Goal: Transaction & Acquisition: Obtain resource

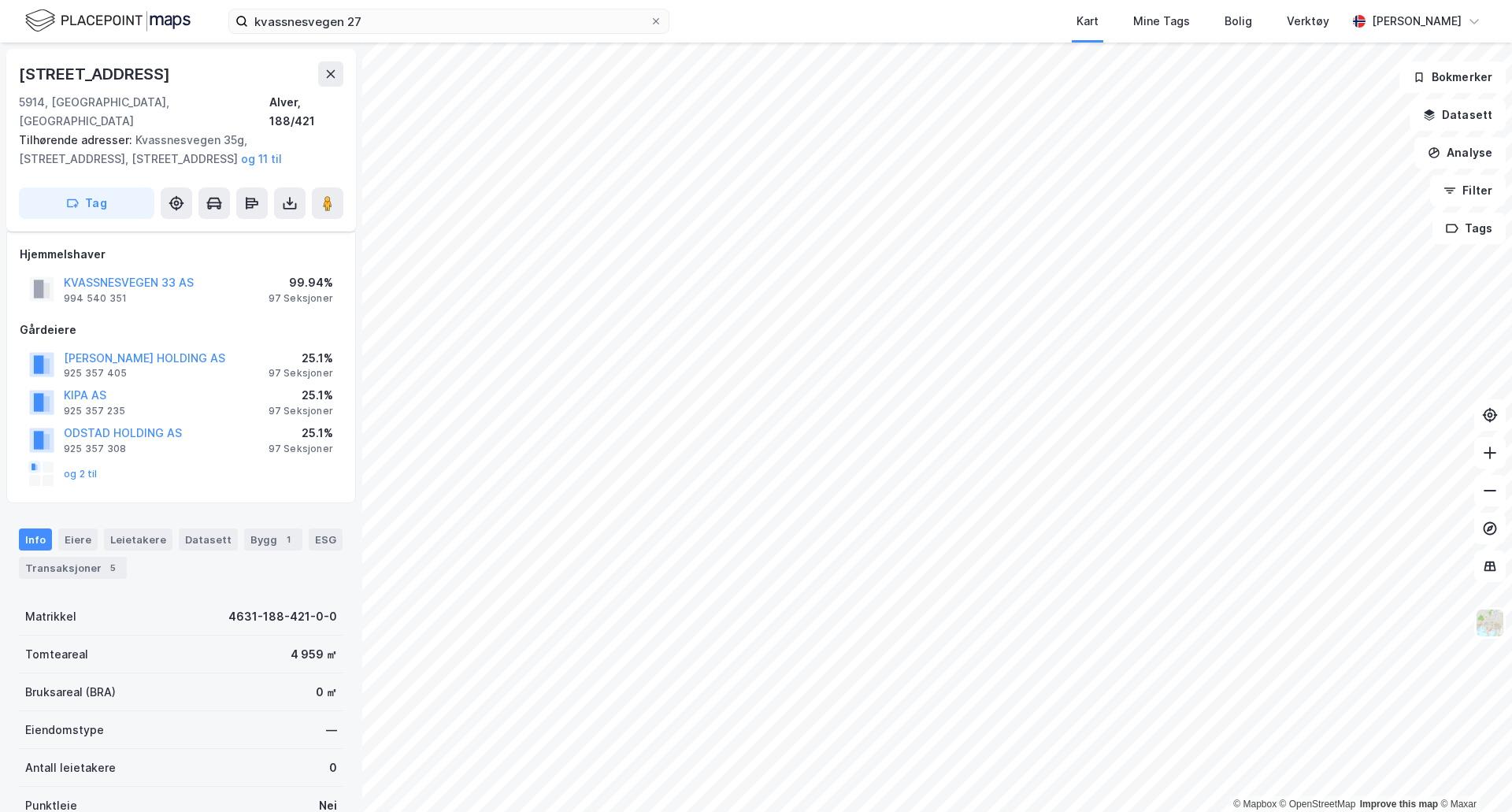
scroll to position [10, 0]
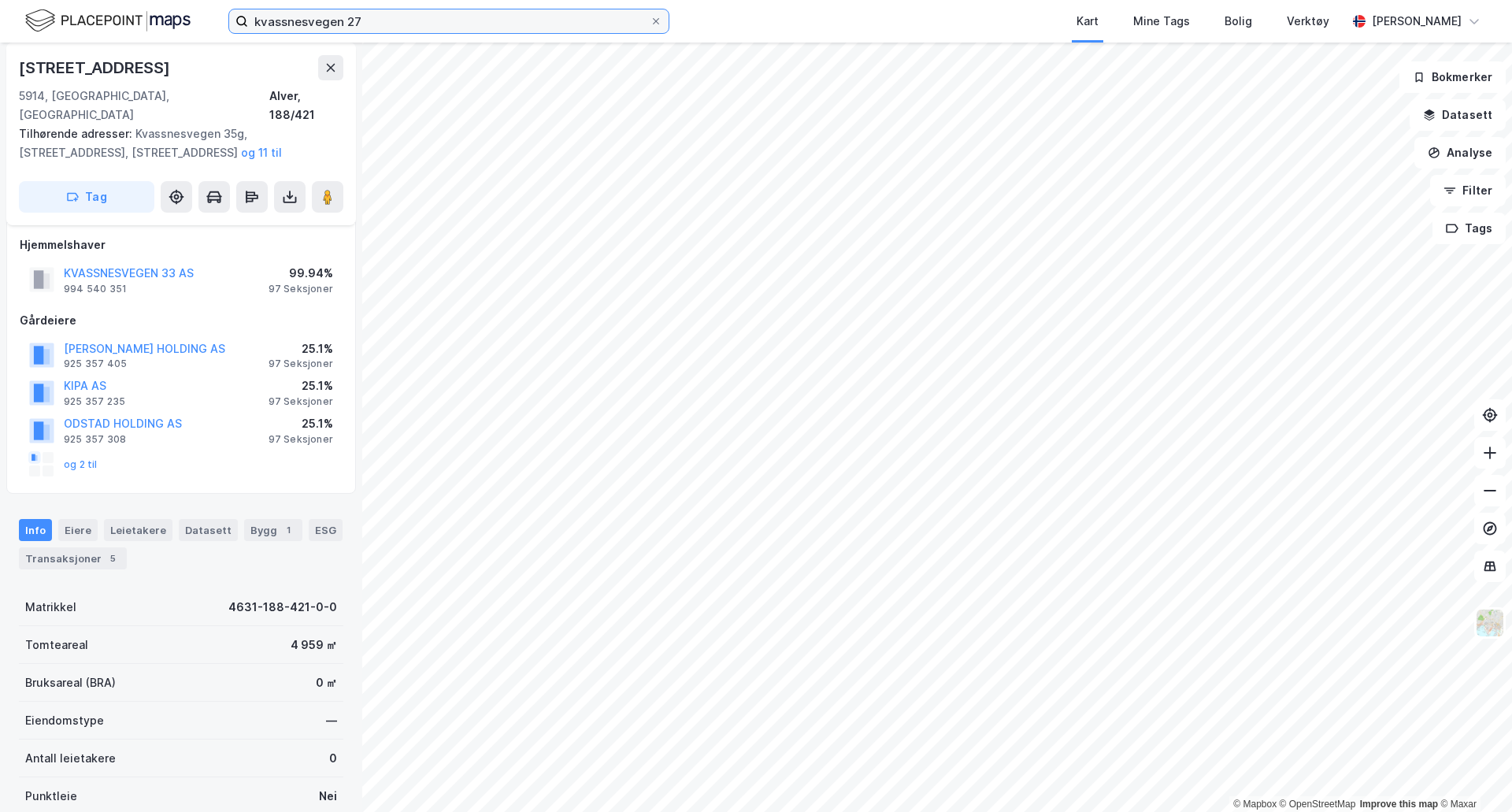
click at [353, 12] on input "kvassnesvegen 27" at bounding box center [448, 21] width 401 height 23
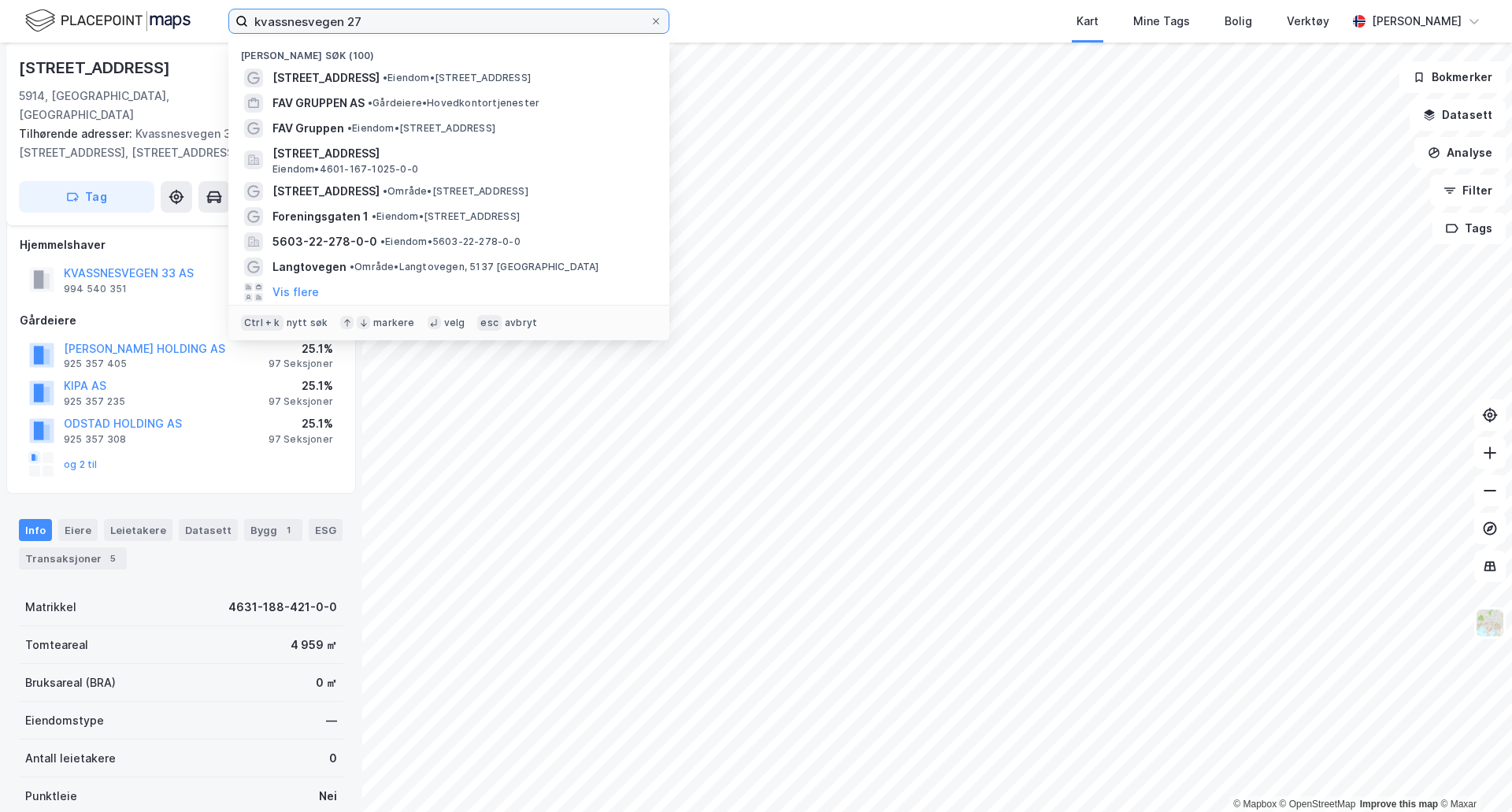
click at [353, 12] on input "kvassnesvegen 27" at bounding box center [448, 21] width 401 height 23
type input "foreningsgaten 1"
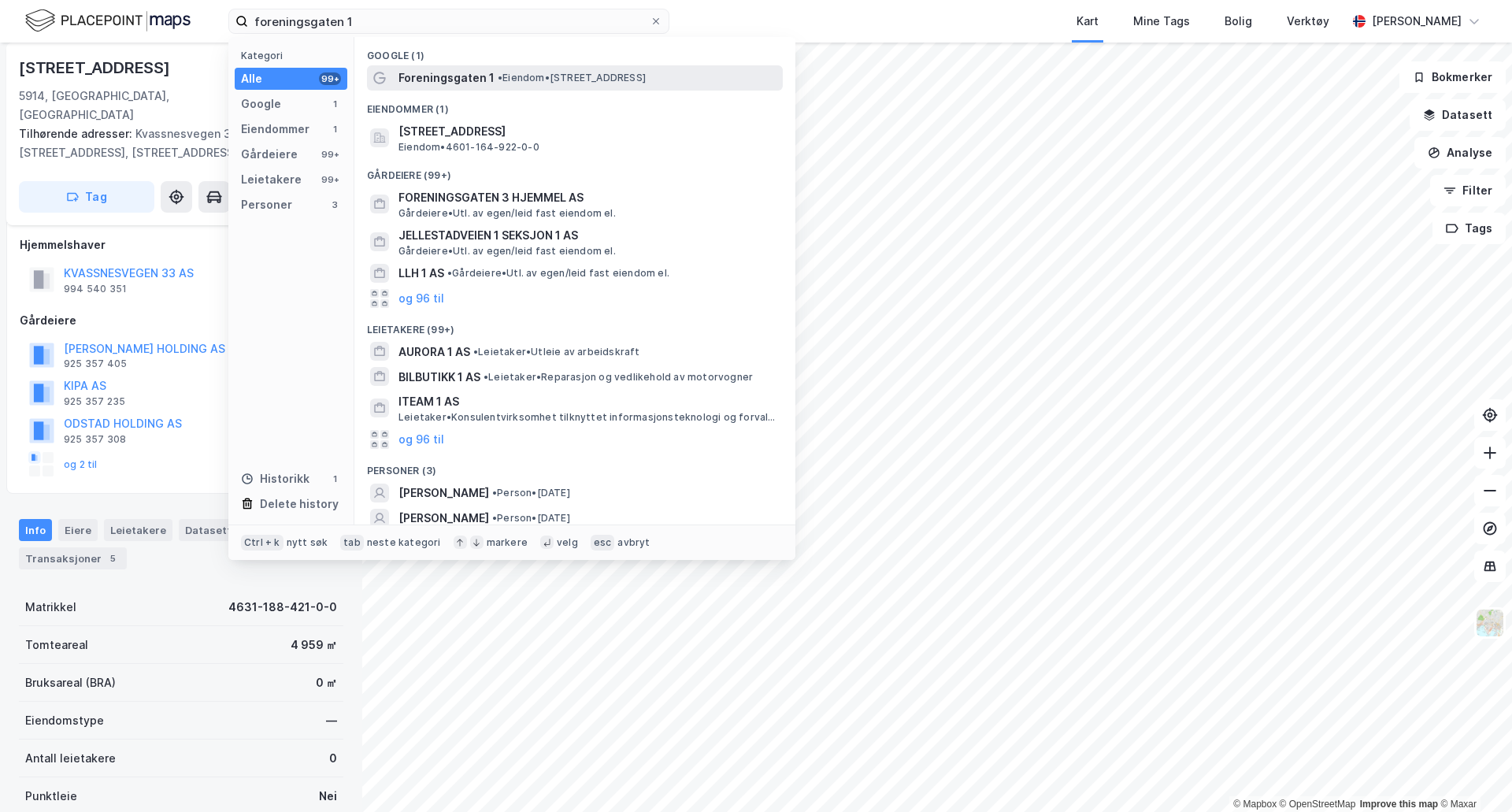
click at [488, 76] on span "Foreningsgaten 1" at bounding box center [446, 78] width 96 height 19
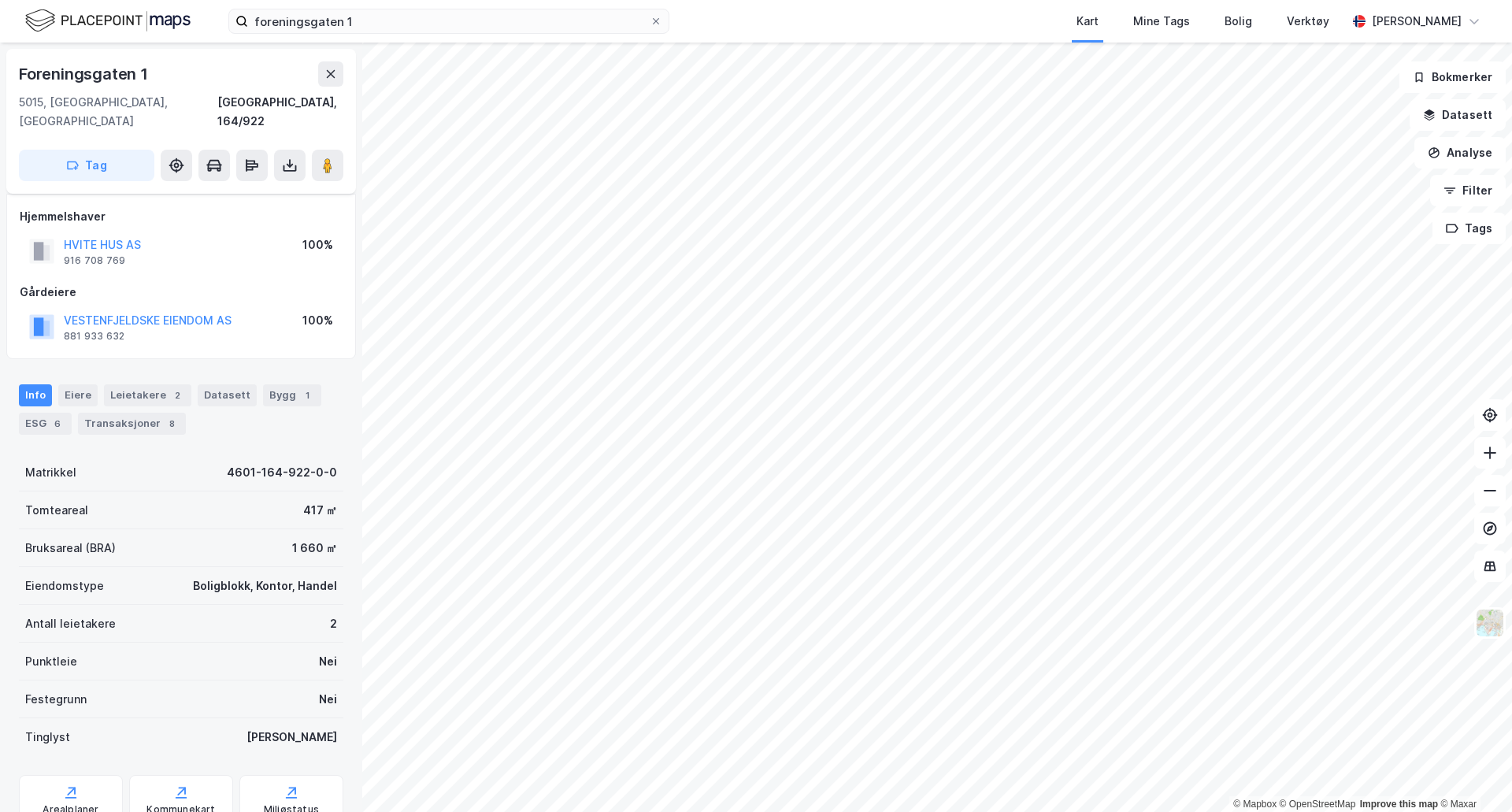
scroll to position [10, 0]
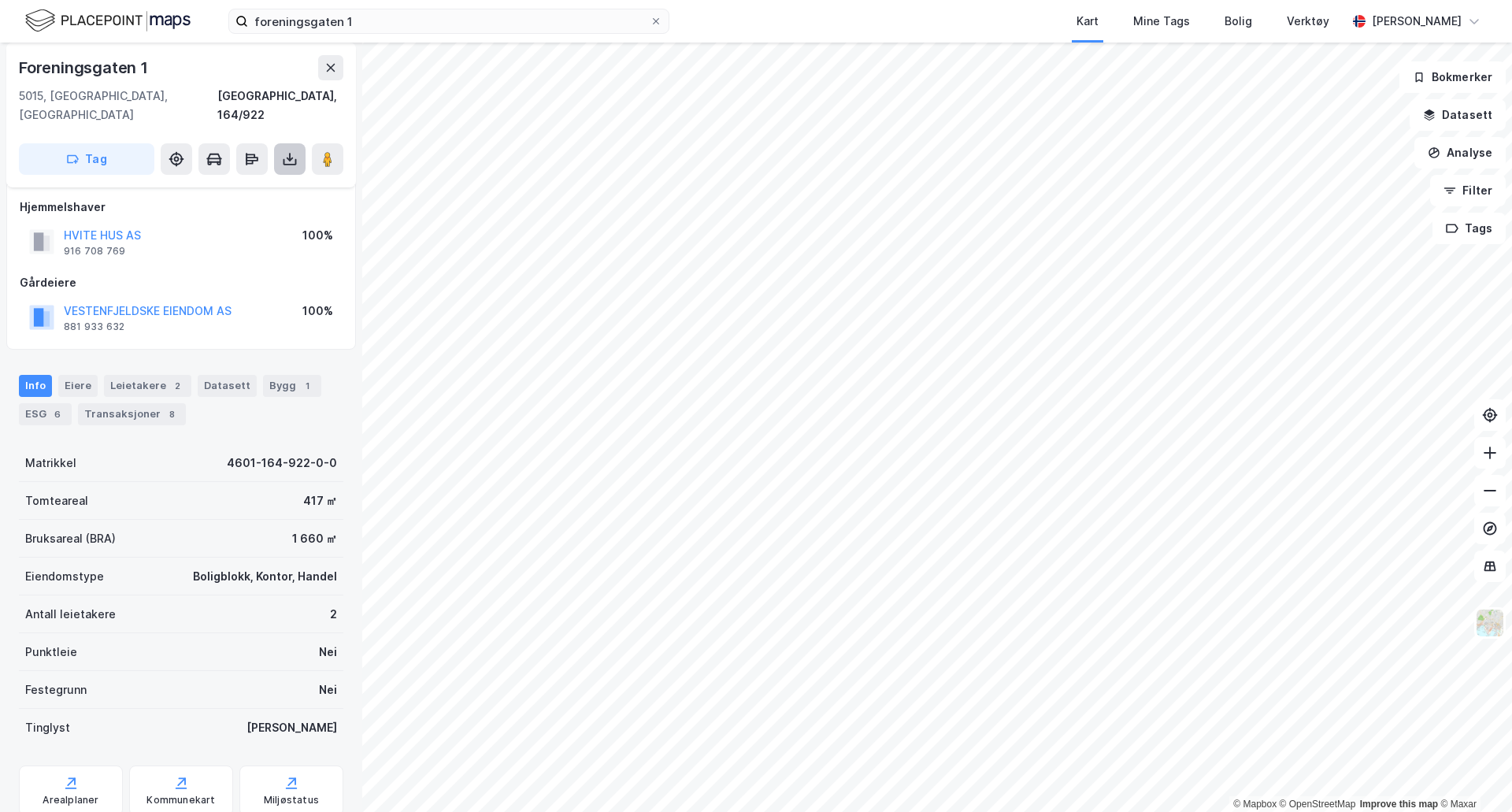
click at [298, 143] on button at bounding box center [289, 158] width 31 height 31
click at [253, 184] on div "Last ned grunnbok" at bounding box center [212, 190] width 91 height 13
click at [229, 209] on div "Last ned matrikkelrapport" at bounding box center [231, 216] width 130 height 13
